Goal: Task Accomplishment & Management: Manage account settings

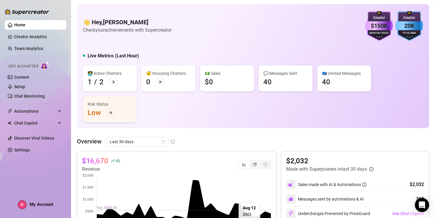
click at [43, 204] on span "My Account" at bounding box center [42, 204] width 24 height 5
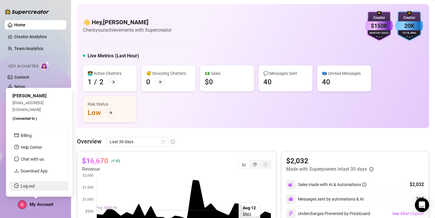
click at [31, 189] on link "Log out" at bounding box center [28, 186] width 14 height 5
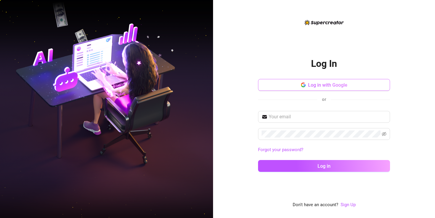
click at [314, 80] on button "Log in with Google" at bounding box center [324, 85] width 132 height 12
